Goal: Find specific page/section: Find specific page/section

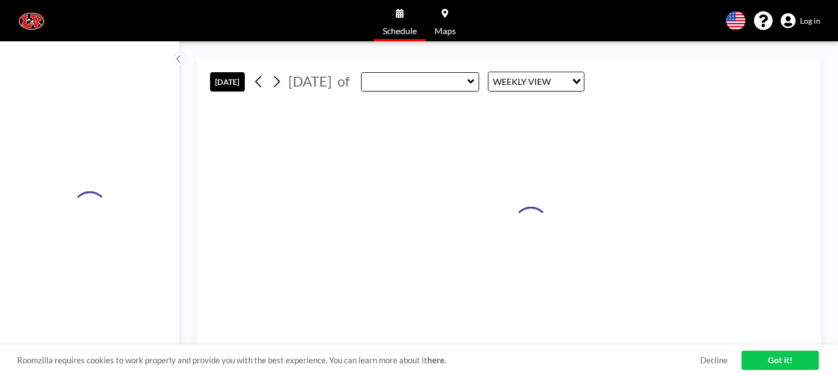
type input "Innovation Hub (Room 103)"
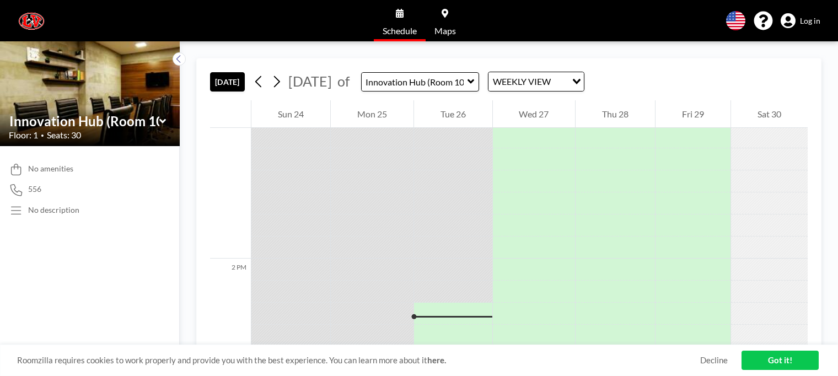
scroll to position [3725, 0]
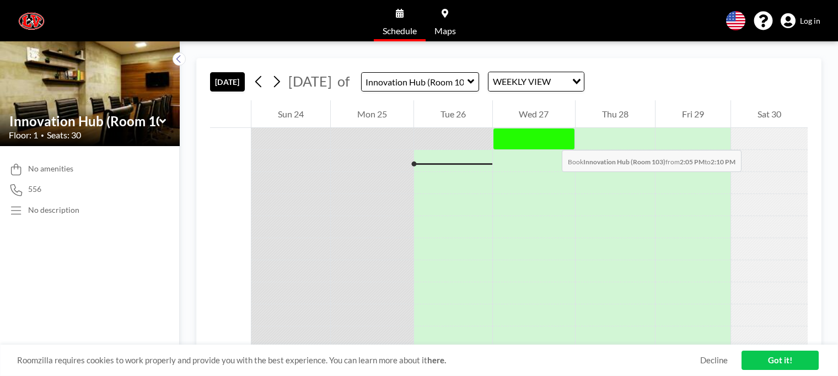
click at [550, 139] on div at bounding box center [534, 139] width 83 height 22
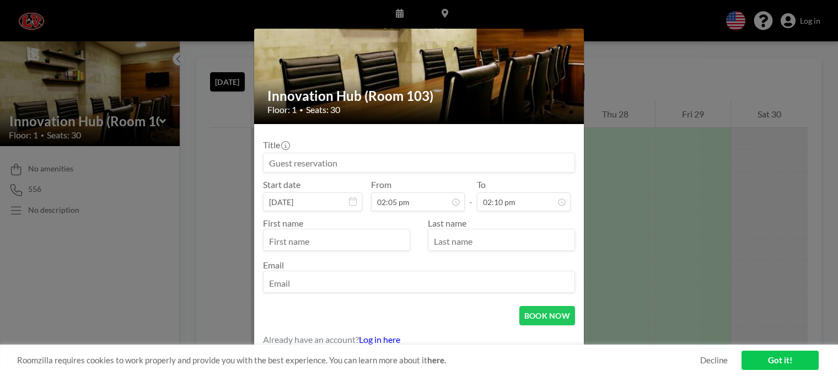
scroll to position [74, 0]
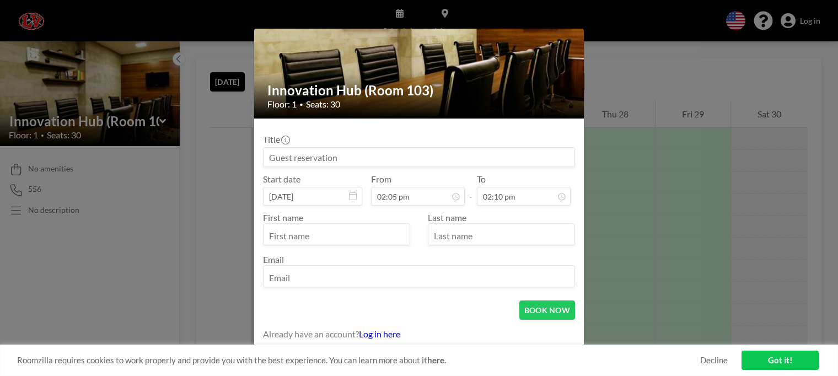
click at [688, 220] on div "Innovation Hub (Room 103) Floor: 1 • Seats: 30 Title Start date [DATE] From 02:…" at bounding box center [419, 188] width 838 height 376
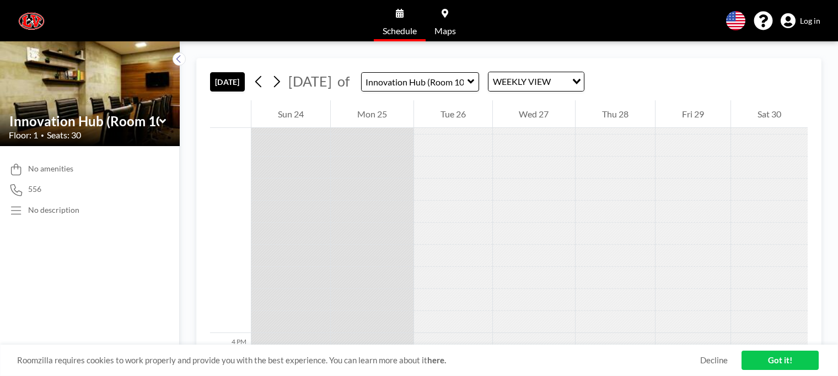
scroll to position [3560, 0]
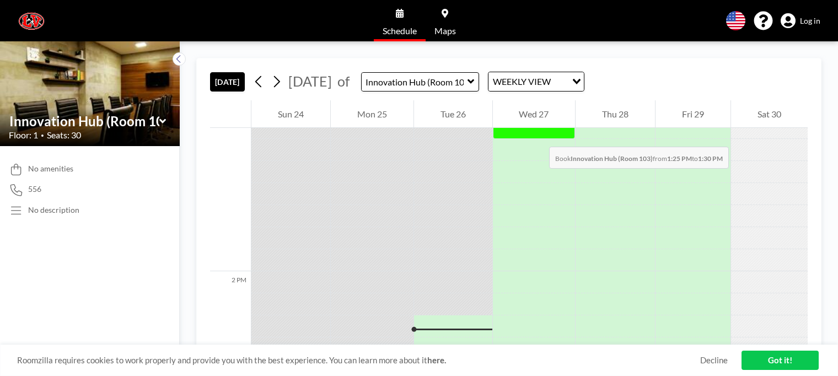
click at [538, 136] on div at bounding box center [534, 128] width 83 height 22
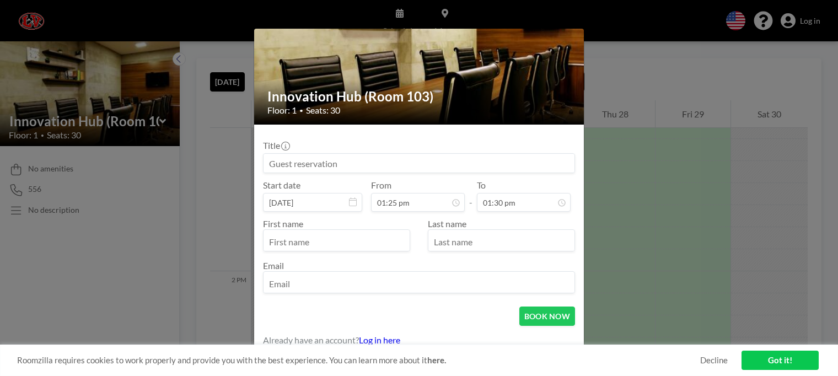
scroll to position [74, 0]
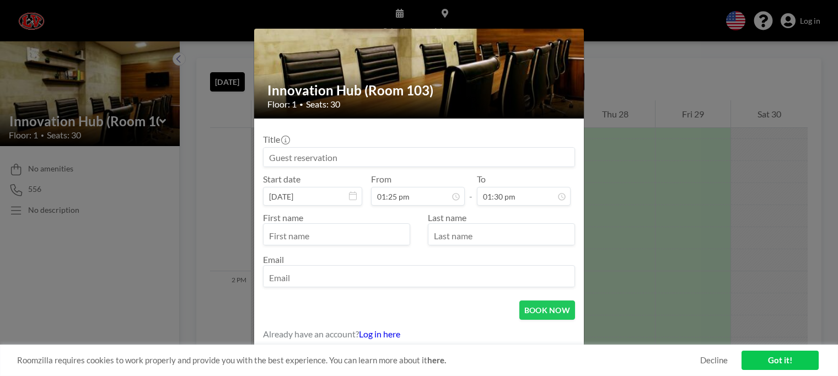
click at [609, 278] on div "Innovation Hub (Room 103) Floor: 1 • Seats: 30 Title Start date [DATE] From 01:…" at bounding box center [419, 188] width 838 height 376
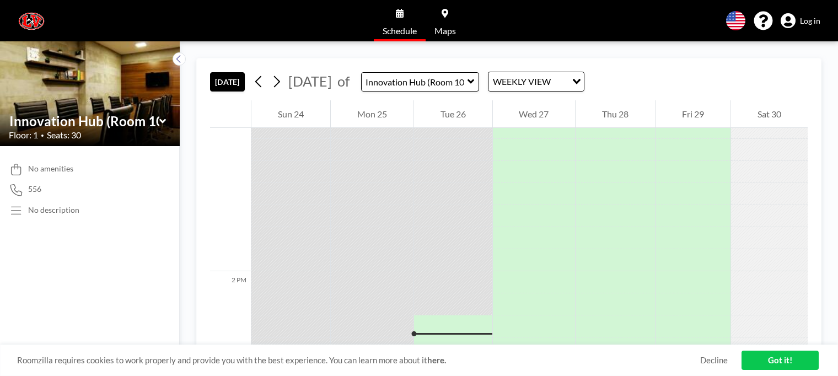
click at [798, 356] on link "Got it!" at bounding box center [779, 359] width 77 height 19
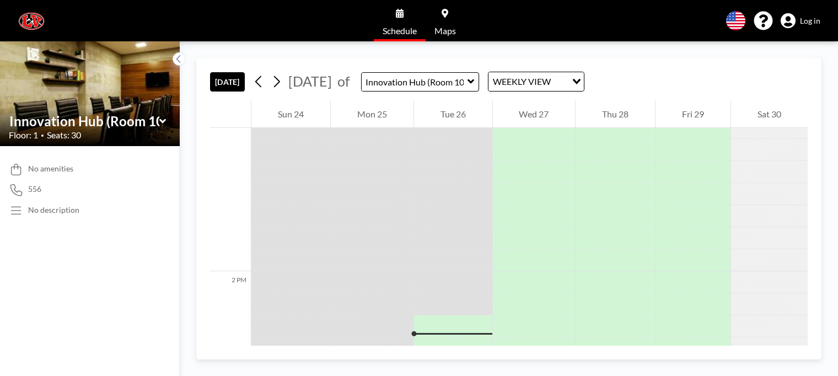
click at [816, 18] on span "Log in" at bounding box center [810, 21] width 20 height 10
